Goal: Check status

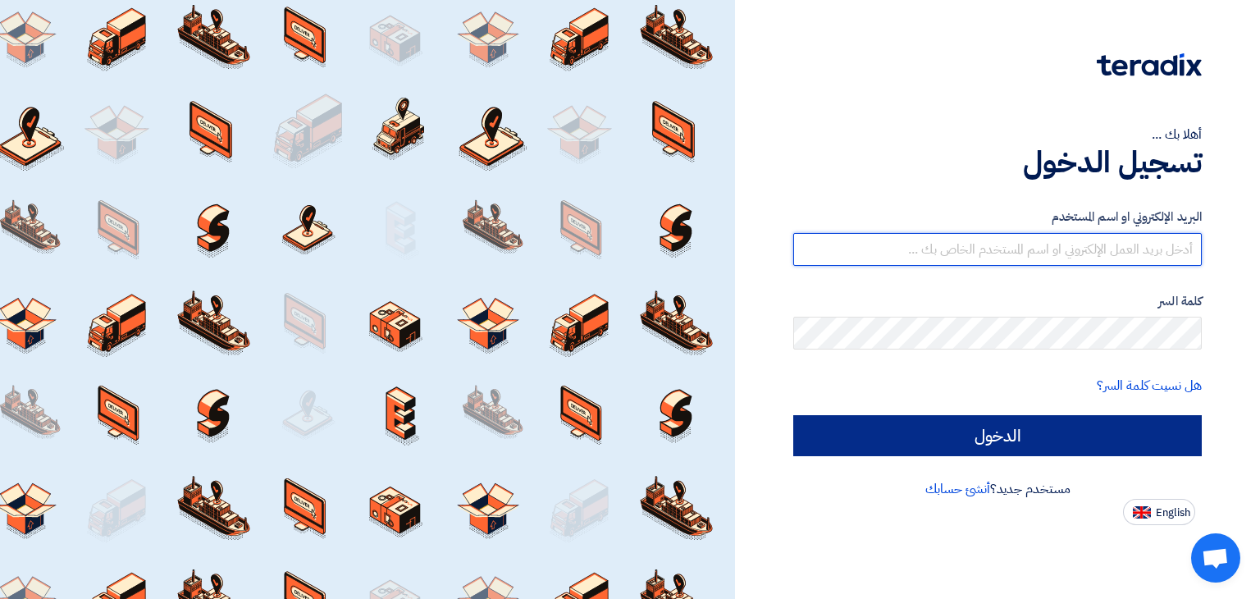
type input "[PERSON_NAME][EMAIL_ADDRESS][DOMAIN_NAME]"
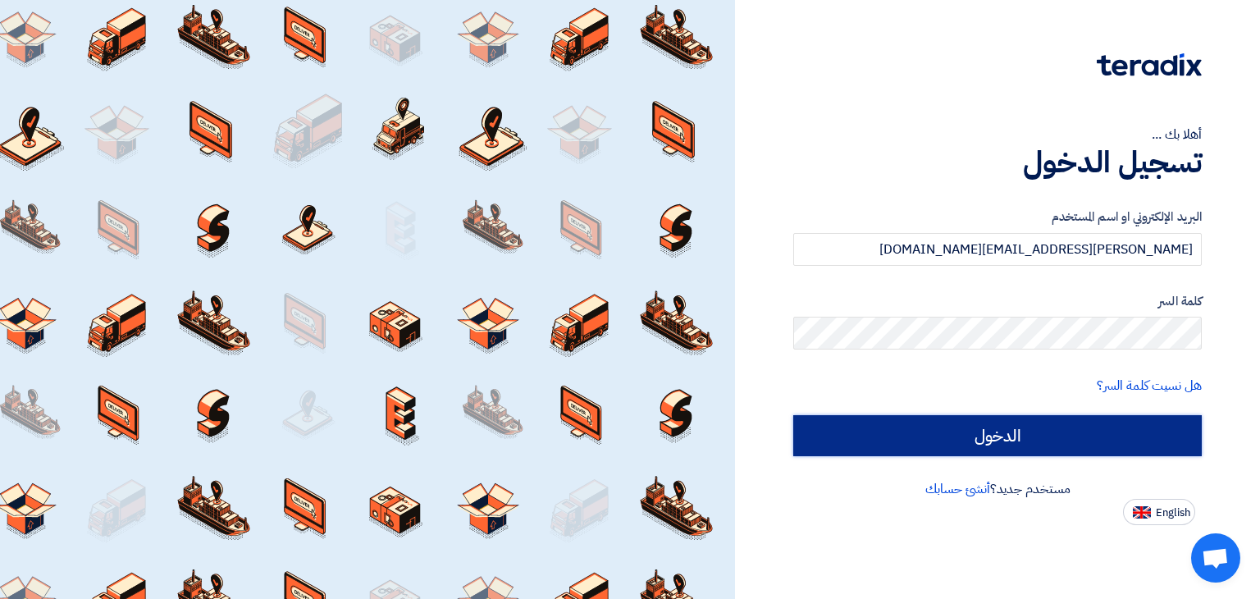
click at [966, 431] on input "الدخول" at bounding box center [997, 435] width 408 height 41
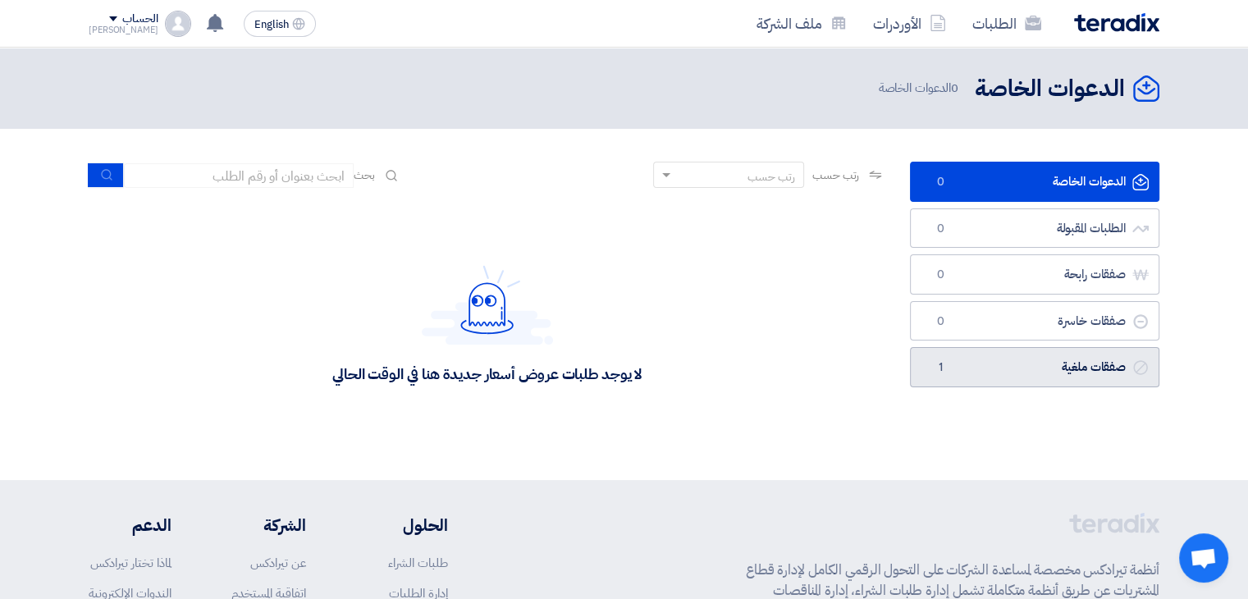
click at [1030, 366] on link "صفقات ملغية صفقات ملغية 1" at bounding box center [1034, 367] width 249 height 40
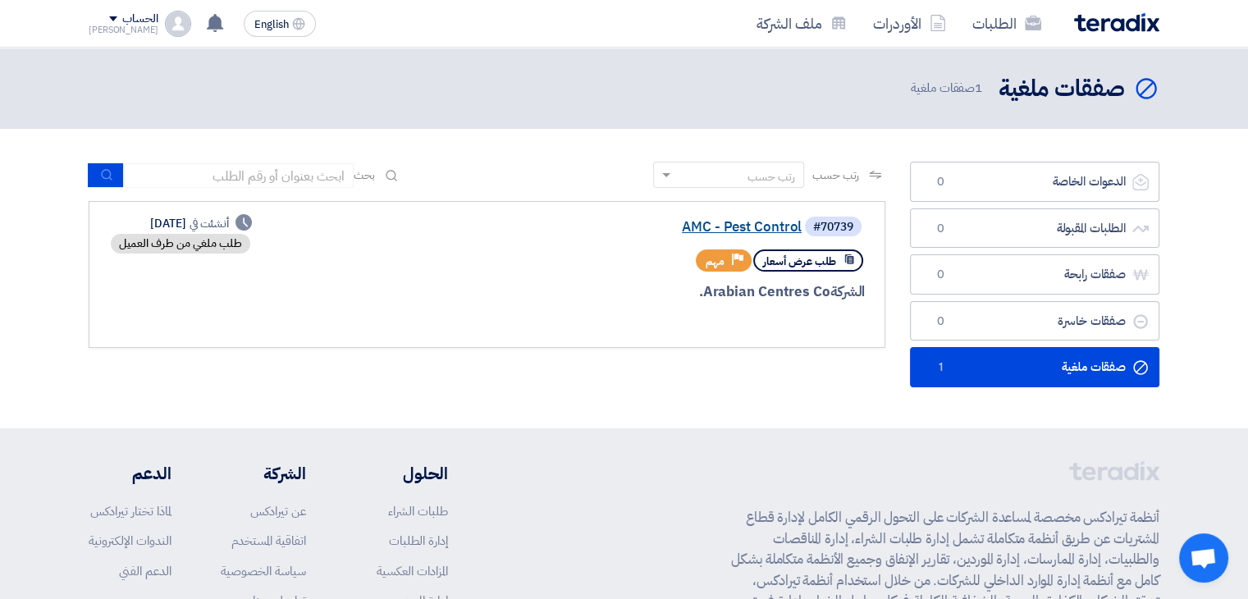
click at [737, 230] on link "AMC - Pest Control" at bounding box center [637, 227] width 328 height 15
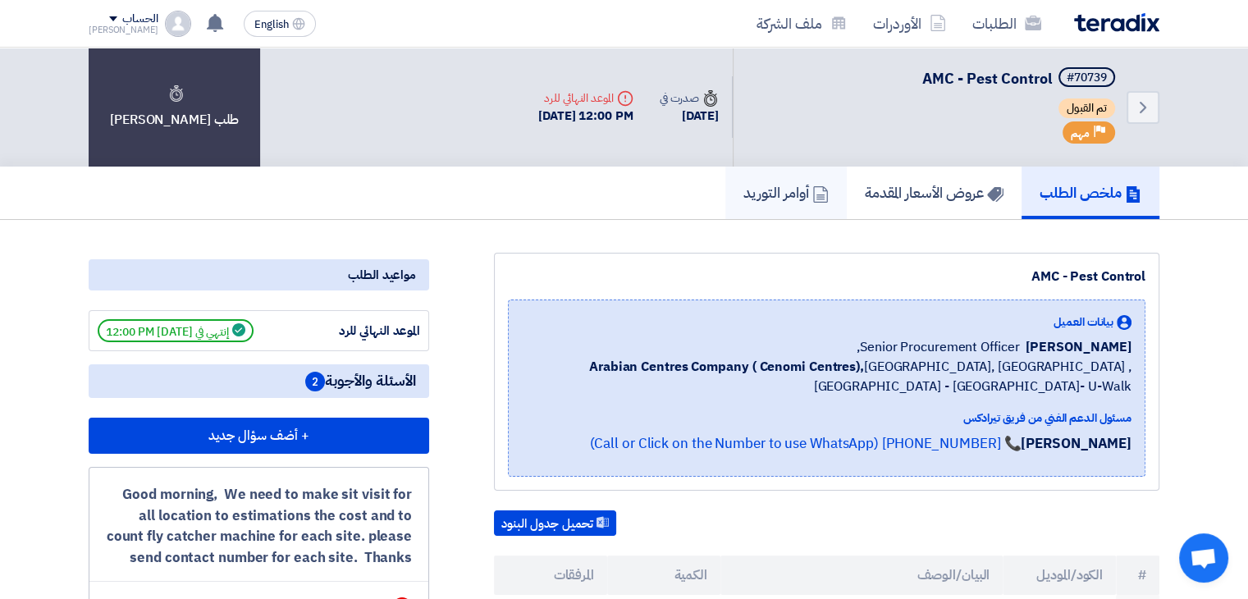
click at [765, 187] on h5 "أوامر التوريد" at bounding box center [785, 192] width 85 height 19
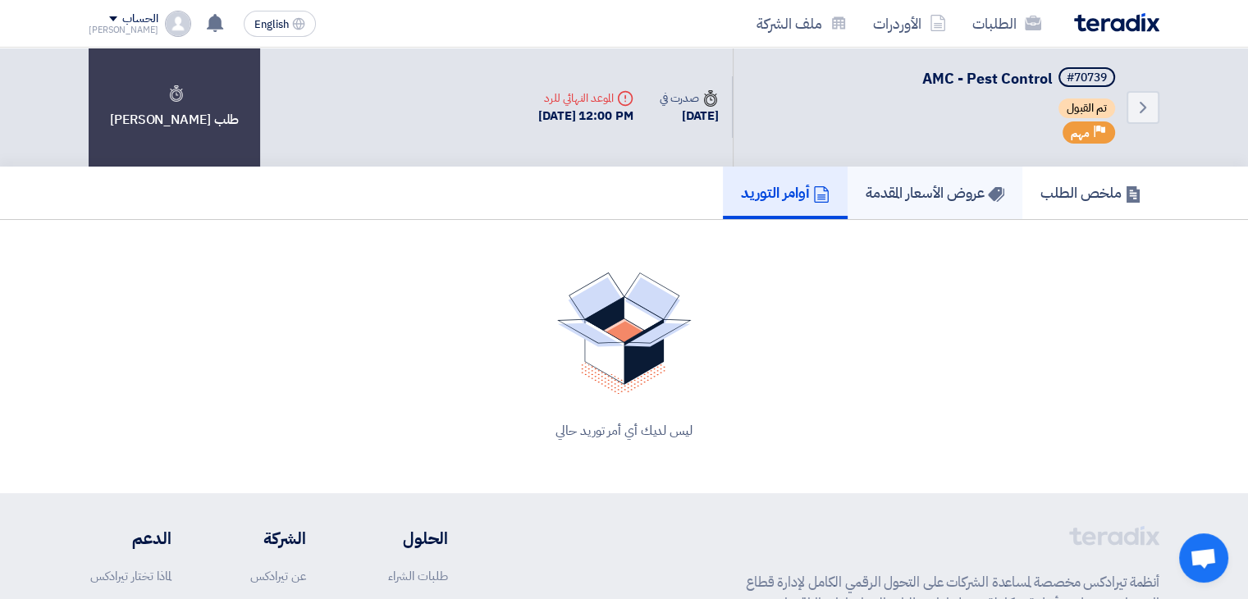
click at [873, 185] on h5 "عروض الأسعار المقدمة" at bounding box center [934, 192] width 139 height 19
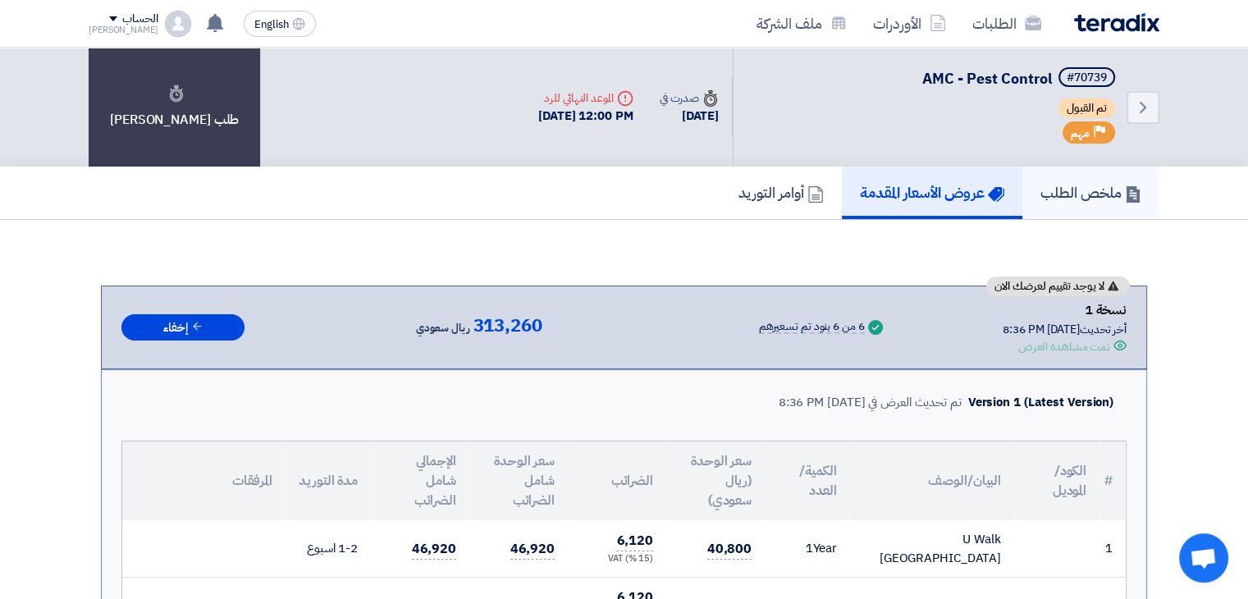
click at [1053, 189] on h5 "ملخص الطلب" at bounding box center [1090, 192] width 101 height 19
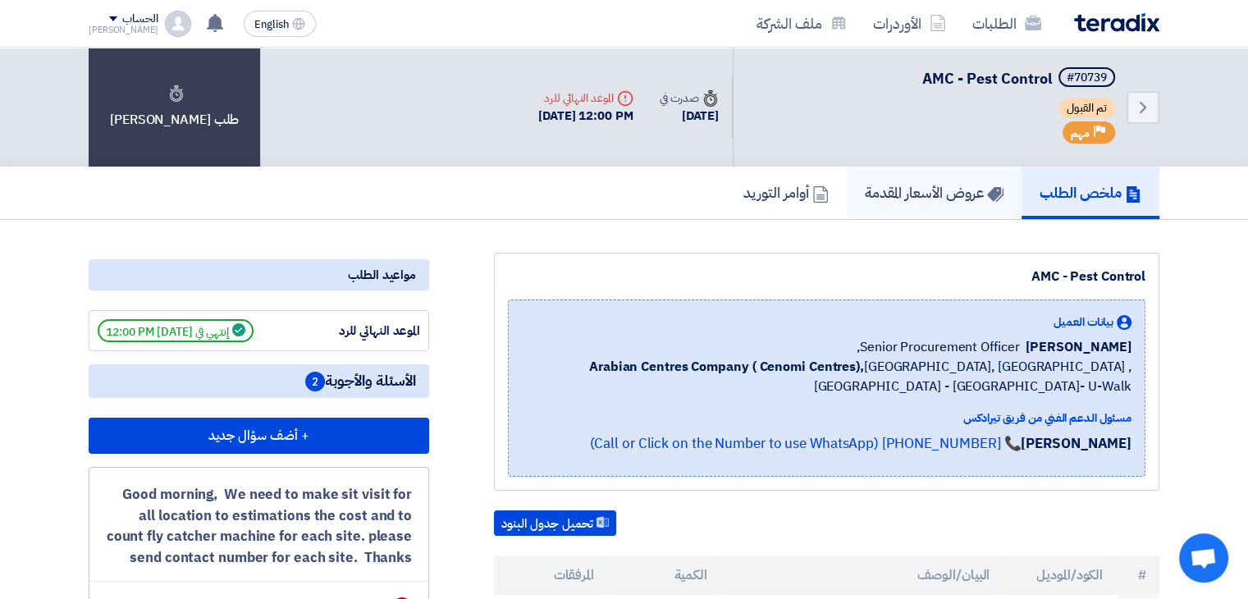
click at [908, 189] on h5 "عروض الأسعار المقدمة" at bounding box center [933, 192] width 139 height 19
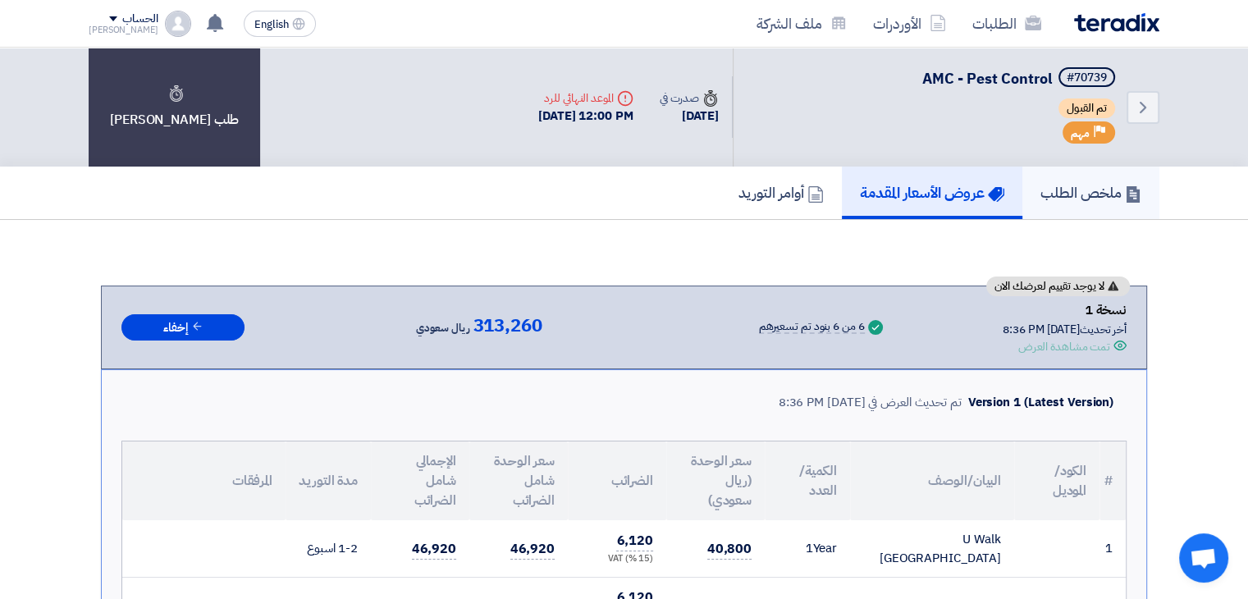
click at [1066, 194] on h5 "ملخص الطلب" at bounding box center [1090, 192] width 101 height 19
